Goal: Task Accomplishment & Management: Manage account settings

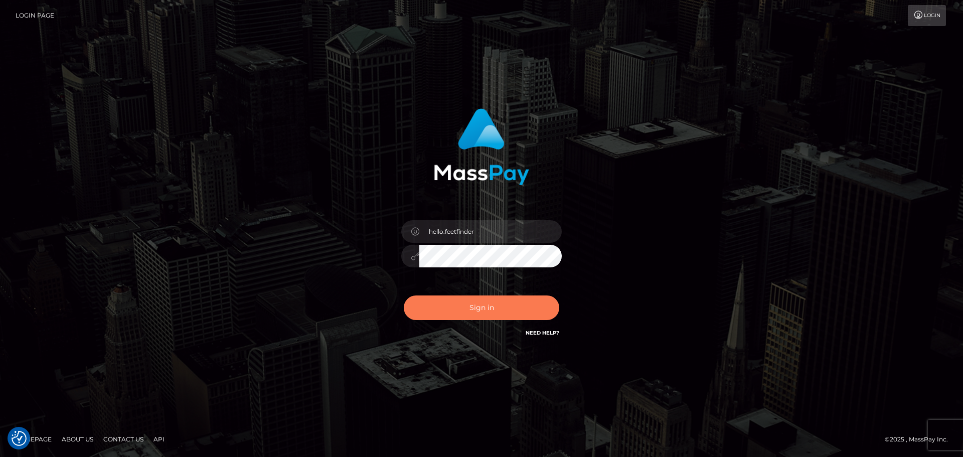
click at [478, 303] on button "Sign in" at bounding box center [482, 307] width 156 height 25
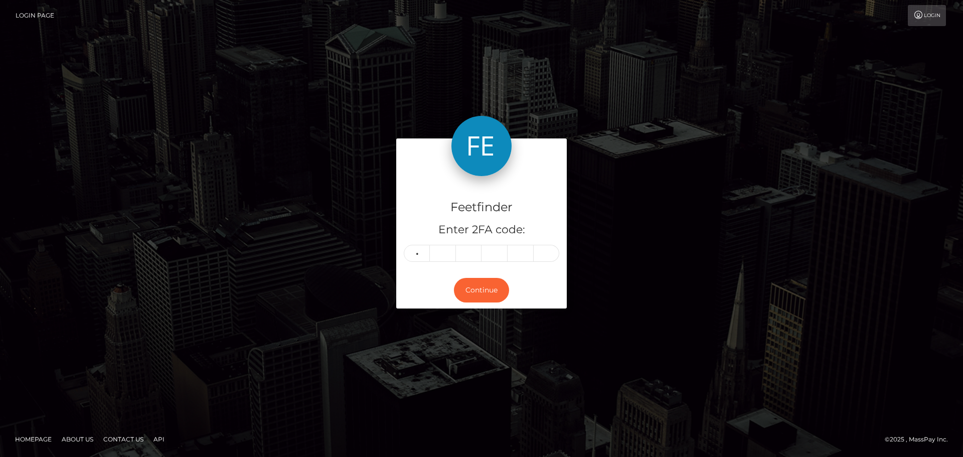
type input "6"
type input "3"
type input "9"
type input "4"
type input "0"
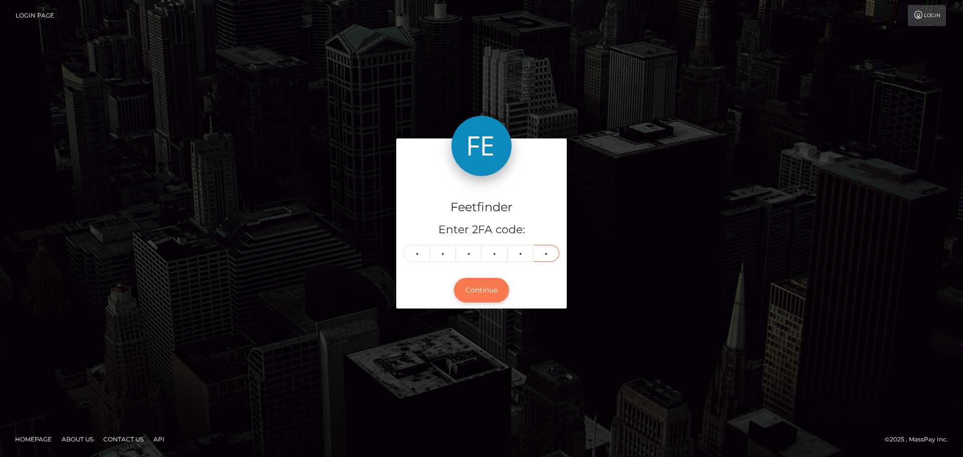
type input "2"
drag, startPoint x: 488, startPoint y: 289, endPoint x: 487, endPoint y: 283, distance: 6.0
click at [488, 285] on button "Continue" at bounding box center [481, 290] width 55 height 25
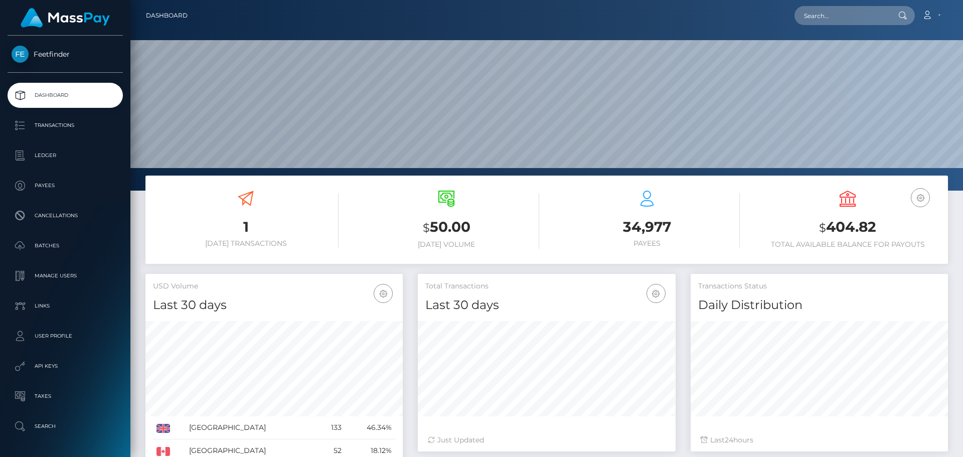
scroll to position [178, 258]
click at [857, 224] on h3 "$ 404.82" at bounding box center [848, 227] width 186 height 21
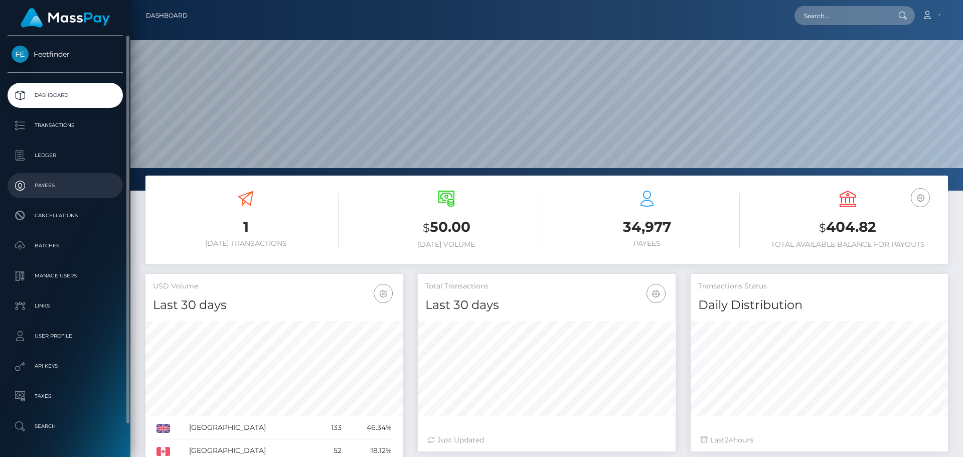
click at [60, 194] on link "Payees" at bounding box center [65, 185] width 115 height 25
